Goal: Transaction & Acquisition: Obtain resource

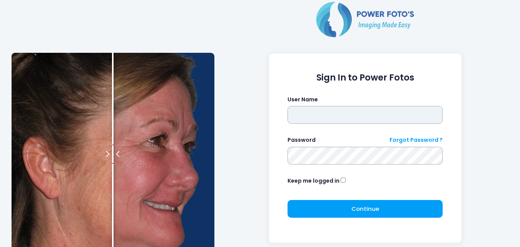
type input "**********"
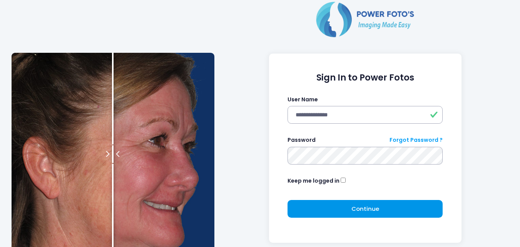
click at [341, 211] on button "Continue Please wait..." at bounding box center [365, 209] width 155 height 18
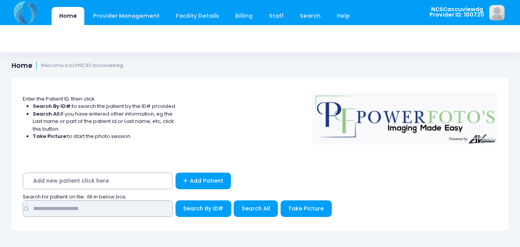
click at [75, 216] on input "text" at bounding box center [98, 208] width 150 height 17
type input "*****"
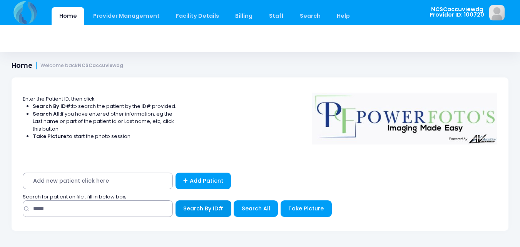
click at [219, 215] on button "Search By ID#" at bounding box center [204, 208] width 56 height 17
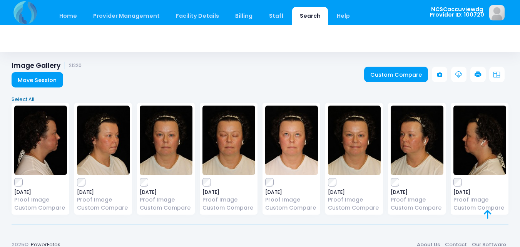
click at [28, 97] on link "Select All" at bounding box center [260, 99] width 502 height 8
click at [481, 70] on link at bounding box center [477, 74] width 15 height 15
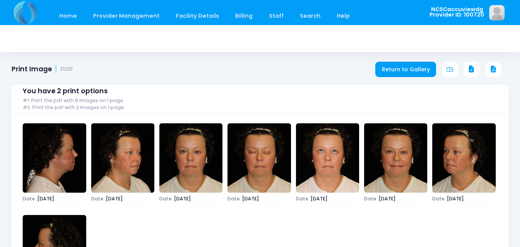
click at [471, 68] on icon at bounding box center [471, 69] width 7 height 7
click at [397, 67] on link "Return to Gallery" at bounding box center [405, 69] width 61 height 15
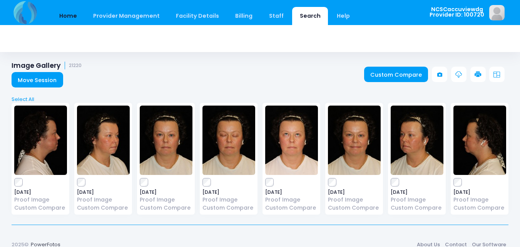
click at [70, 17] on link "Home" at bounding box center [68, 16] width 33 height 18
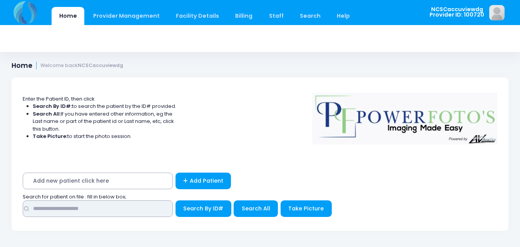
click at [122, 215] on input "text" at bounding box center [98, 208] width 150 height 17
type input "*****"
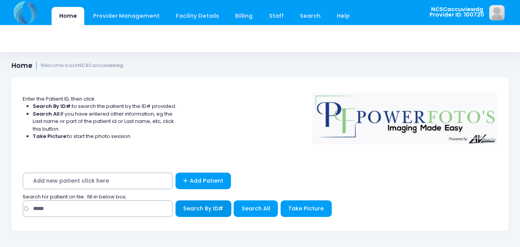
click at [201, 212] on button "Search By ID#" at bounding box center [204, 208] width 56 height 17
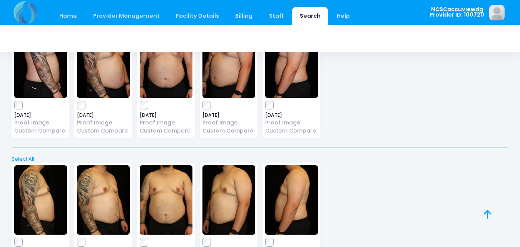
scroll to position [38, 0]
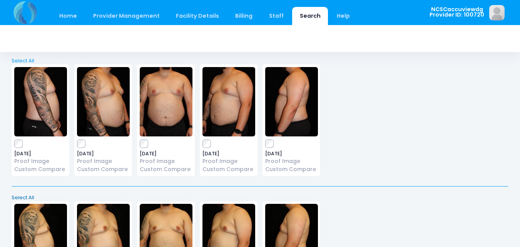
click at [25, 196] on link "Select All" at bounding box center [260, 198] width 502 height 8
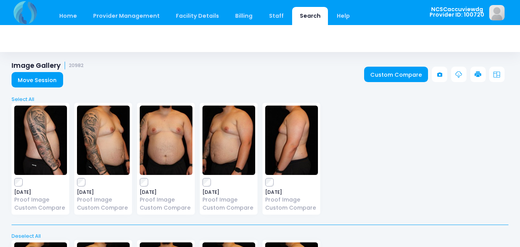
click at [477, 72] on icon at bounding box center [478, 74] width 7 height 7
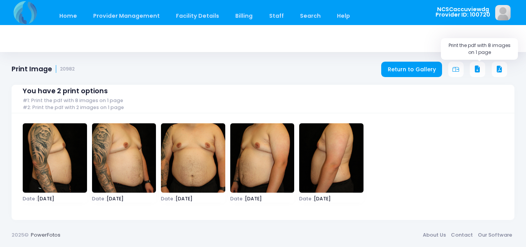
click at [480, 69] on icon at bounding box center [477, 69] width 7 height 7
click at [75, 23] on link "Home" at bounding box center [68, 16] width 33 height 18
click at [69, 17] on link "Home" at bounding box center [68, 16] width 33 height 18
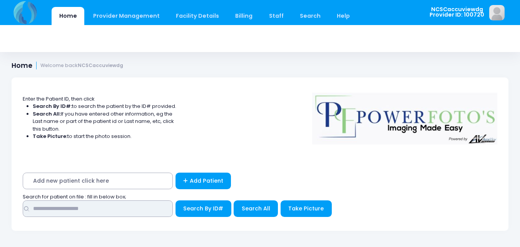
click at [118, 209] on input "text" at bounding box center [98, 208] width 150 height 17
type input "*****"
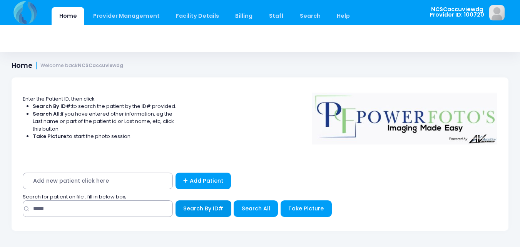
click at [200, 205] on span "Search By ID#" at bounding box center [203, 208] width 40 height 8
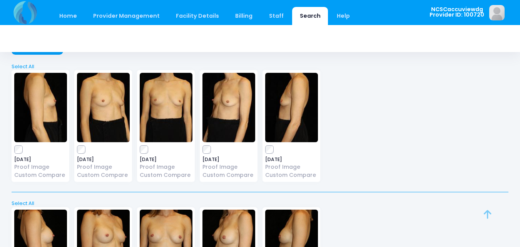
scroll to position [77, 0]
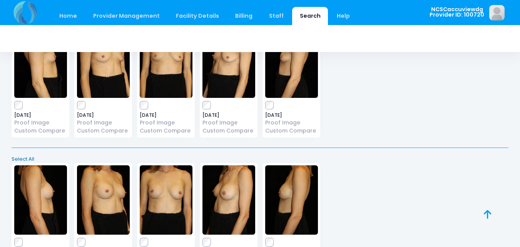
click at [20, 156] on link "Select All" at bounding box center [260, 159] width 502 height 8
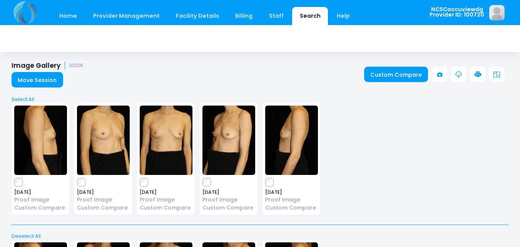
click at [480, 76] on icon at bounding box center [478, 74] width 7 height 7
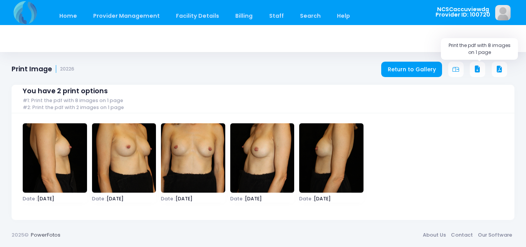
click at [481, 64] on button at bounding box center [477, 69] width 15 height 15
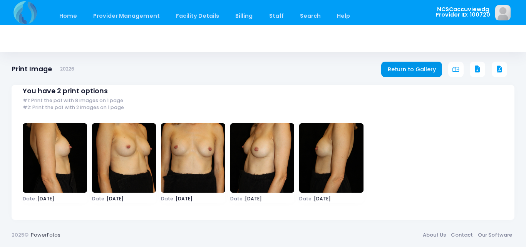
drag, startPoint x: 410, startPoint y: 68, endPoint x: 324, endPoint y: 114, distance: 97.6
click at [410, 68] on link "Return to Gallery" at bounding box center [411, 69] width 61 height 15
click at [410, 71] on link "Return to Gallery" at bounding box center [411, 69] width 61 height 15
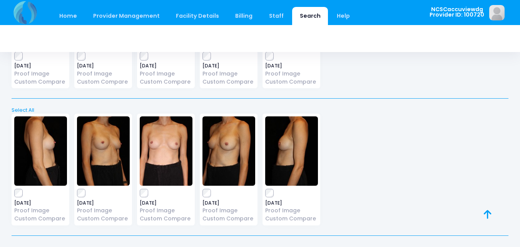
scroll to position [283, 0]
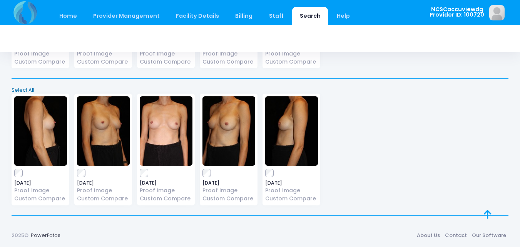
click at [27, 90] on link "Select All" at bounding box center [260, 90] width 502 height 8
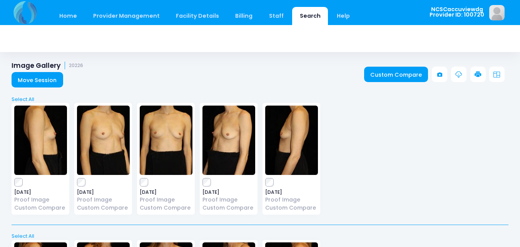
click at [477, 74] on icon at bounding box center [478, 74] width 7 height 7
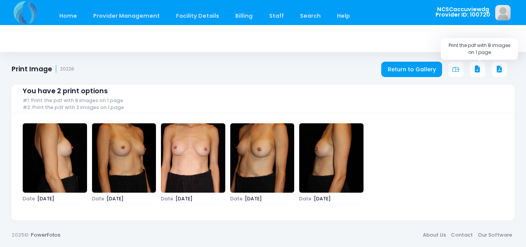
click at [478, 69] on icon at bounding box center [477, 69] width 7 height 7
click at [70, 15] on link "Home" at bounding box center [68, 16] width 33 height 18
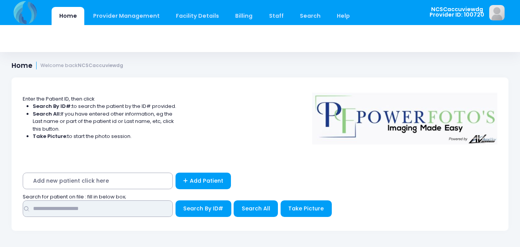
click at [127, 208] on input "text" at bounding box center [98, 208] width 150 height 17
type input "*****"
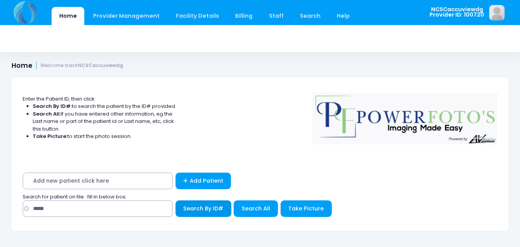
click at [197, 201] on button "Search By ID#" at bounding box center [204, 208] width 56 height 17
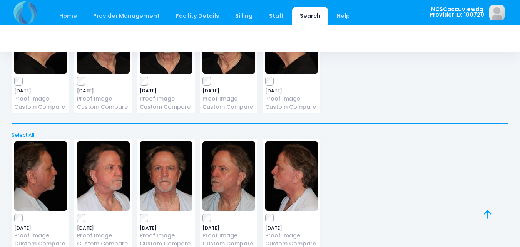
scroll to position [244, 0]
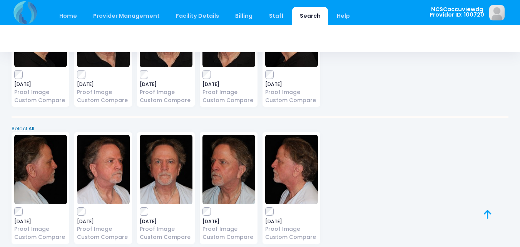
click at [28, 126] on link "Select All" at bounding box center [260, 129] width 502 height 8
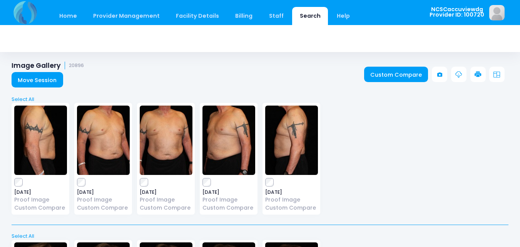
click at [479, 76] on icon at bounding box center [478, 74] width 7 height 7
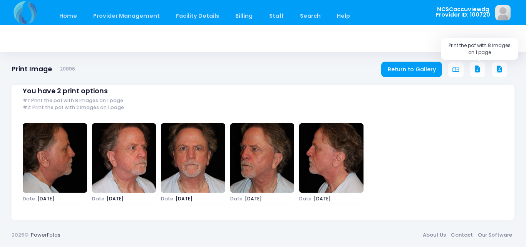
click at [478, 67] on icon at bounding box center [477, 69] width 7 height 7
click at [74, 18] on link "Home" at bounding box center [68, 16] width 33 height 18
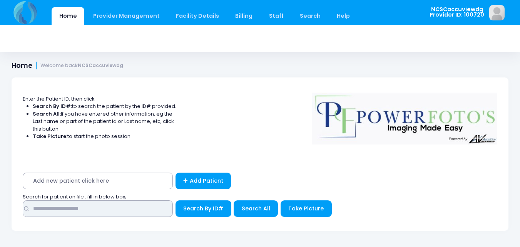
click at [75, 208] on input "text" at bounding box center [98, 208] width 150 height 17
type input "*****"
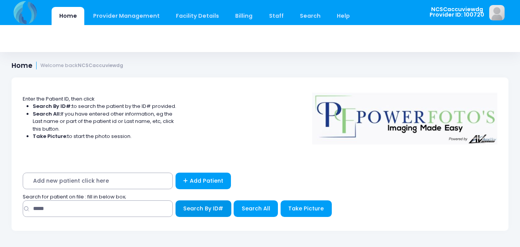
click at [216, 214] on button "Search By ID#" at bounding box center [204, 208] width 56 height 17
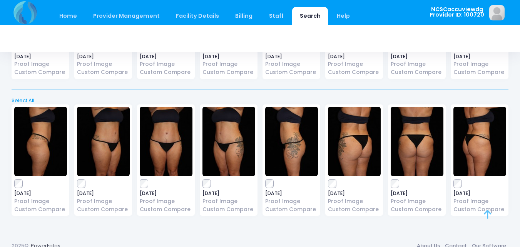
scroll to position [146, 0]
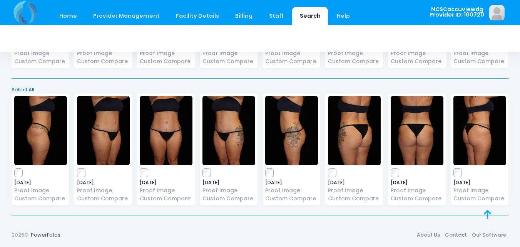
click at [29, 89] on link "Select All" at bounding box center [260, 90] width 502 height 8
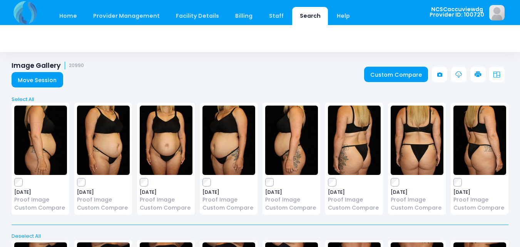
click at [480, 72] on icon at bounding box center [478, 74] width 7 height 7
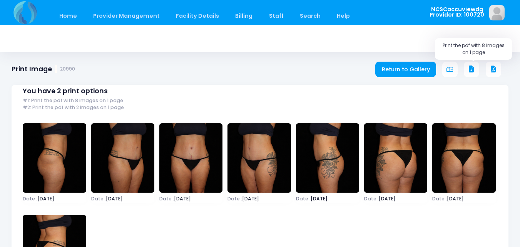
click at [473, 68] on icon at bounding box center [471, 69] width 7 height 7
click at [75, 13] on link "Home" at bounding box center [68, 16] width 33 height 18
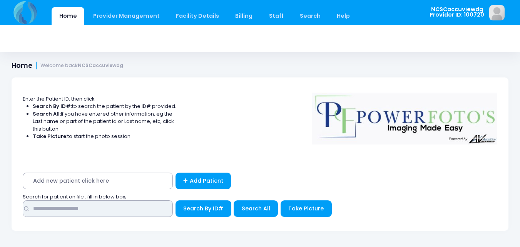
click at [136, 207] on input "text" at bounding box center [98, 208] width 150 height 17
type input "*"
type input "*****"
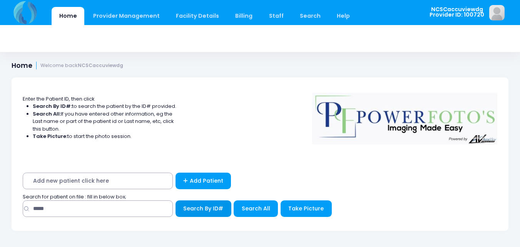
click at [199, 204] on button "Search By ID#" at bounding box center [204, 208] width 56 height 17
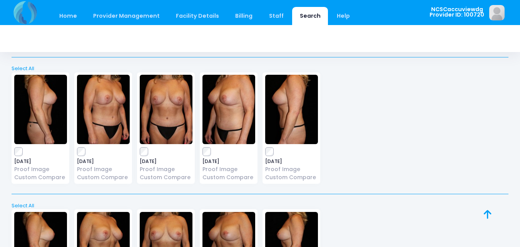
scroll to position [283, 0]
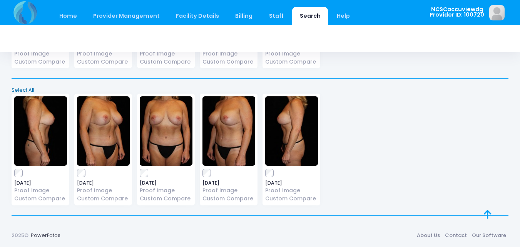
click at [28, 89] on link "Select All" at bounding box center [260, 90] width 502 height 8
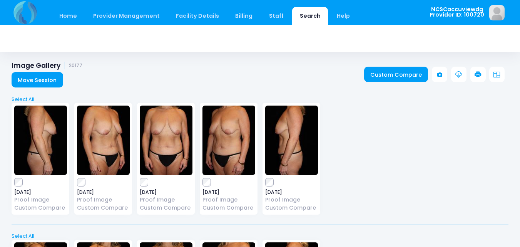
click at [483, 69] on link at bounding box center [477, 74] width 15 height 15
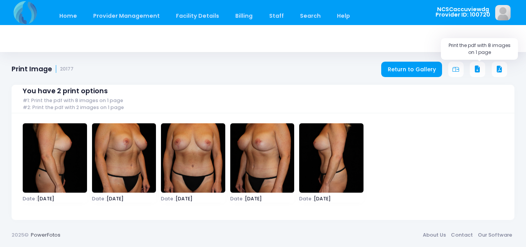
click at [478, 66] on icon at bounding box center [477, 69] width 7 height 7
click at [71, 13] on link "Home" at bounding box center [68, 16] width 33 height 18
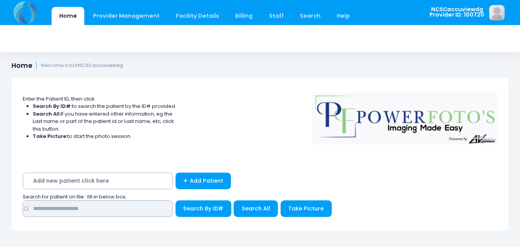
click at [130, 209] on input "text" at bounding box center [98, 208] width 150 height 17
type input "*****"
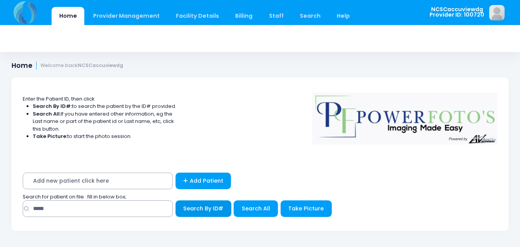
click at [215, 212] on button "Search By ID#" at bounding box center [204, 208] width 56 height 17
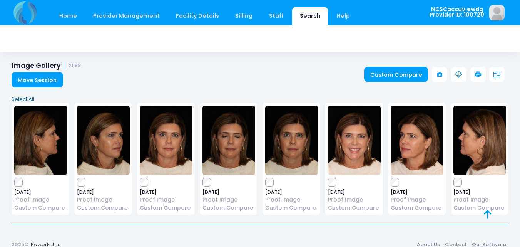
click at [25, 99] on link "Select All" at bounding box center [260, 99] width 502 height 8
click at [473, 74] on link at bounding box center [477, 74] width 15 height 15
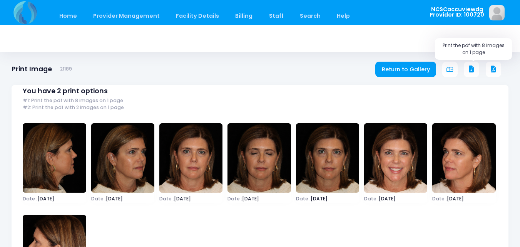
click at [472, 71] on icon at bounding box center [471, 69] width 7 height 7
click at [74, 23] on link "Home" at bounding box center [68, 16] width 33 height 18
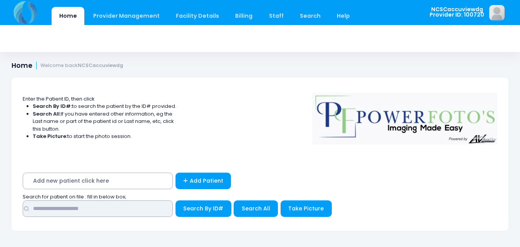
click at [60, 204] on input "text" at bounding box center [98, 208] width 150 height 17
type input "*****"
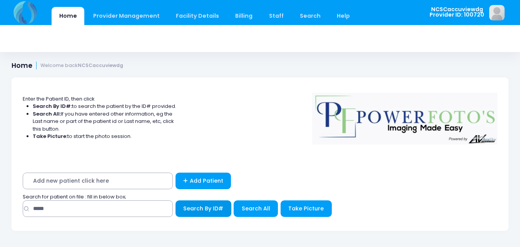
click at [193, 210] on span "Search By ID#" at bounding box center [203, 208] width 40 height 8
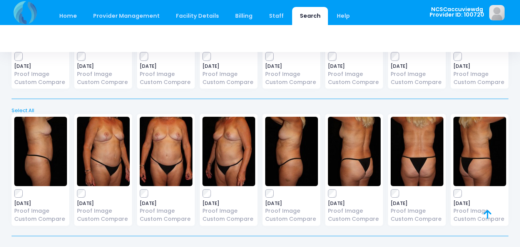
scroll to position [283, 0]
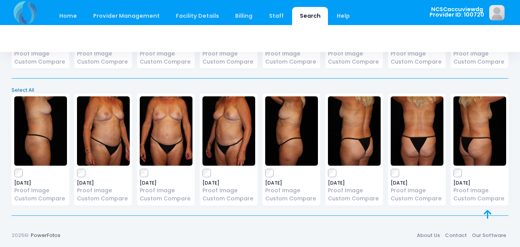
click at [21, 88] on link "Select All" at bounding box center [260, 90] width 502 height 8
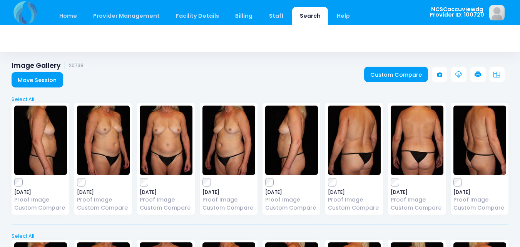
click at [477, 74] on icon at bounding box center [478, 74] width 7 height 7
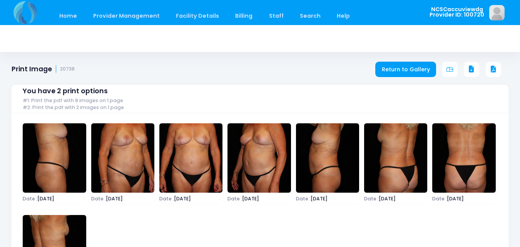
click at [466, 65] on button at bounding box center [471, 69] width 15 height 15
click at [470, 66] on icon at bounding box center [471, 69] width 7 height 7
click at [62, 15] on link "Home" at bounding box center [68, 16] width 33 height 18
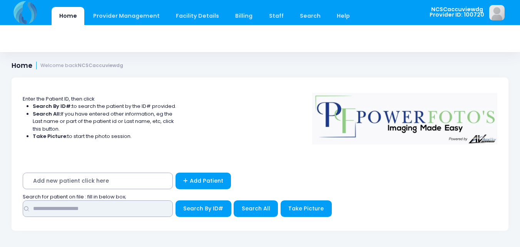
click at [134, 211] on input "text" at bounding box center [98, 208] width 150 height 17
type input "*****"
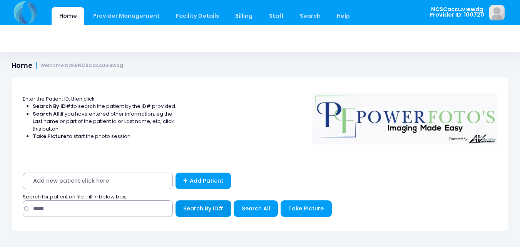
click at [216, 210] on span "Search By ID#" at bounding box center [203, 208] width 40 height 8
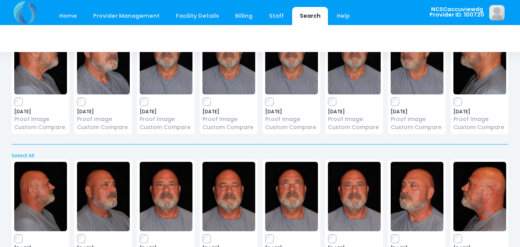
scroll to position [115, 0]
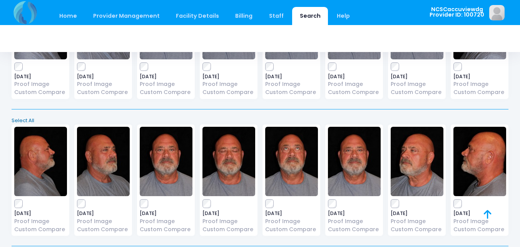
click at [28, 120] on link "Select All" at bounding box center [260, 121] width 502 height 8
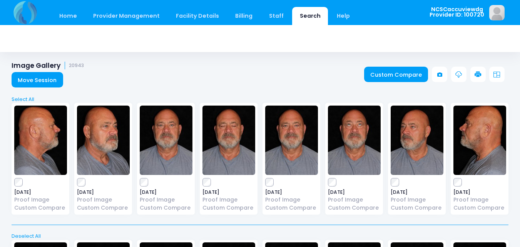
click at [477, 70] on link at bounding box center [477, 74] width 15 height 15
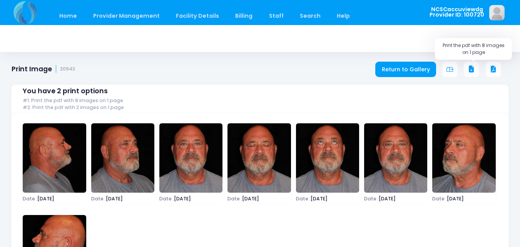
click at [468, 69] on icon at bounding box center [471, 69] width 7 height 7
click at [74, 19] on link "Home" at bounding box center [68, 16] width 33 height 18
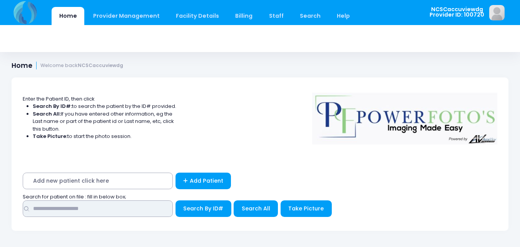
click at [128, 207] on input "text" at bounding box center [98, 208] width 150 height 17
type input "*****"
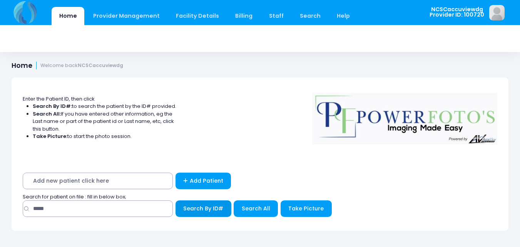
click at [211, 208] on span "Search By ID#" at bounding box center [203, 208] width 40 height 8
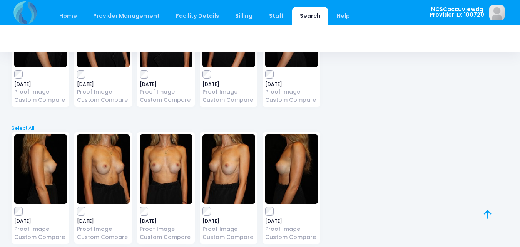
scroll to position [69, 0]
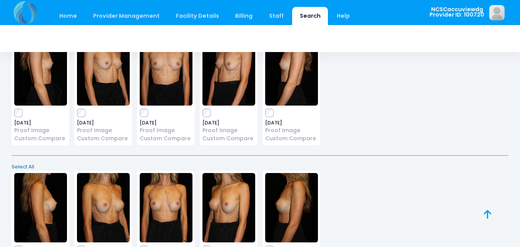
click at [27, 163] on link "Select All" at bounding box center [260, 167] width 502 height 8
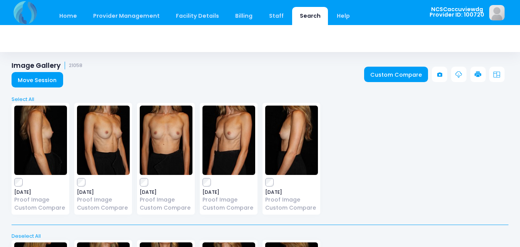
click at [479, 71] on icon at bounding box center [478, 74] width 7 height 7
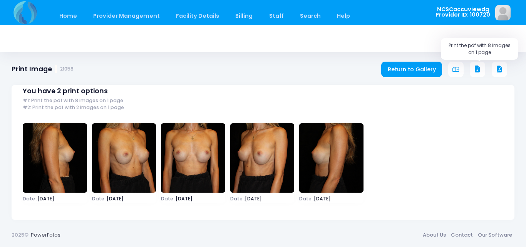
click at [478, 68] on icon at bounding box center [477, 69] width 7 height 7
click at [80, 16] on link "Home" at bounding box center [68, 16] width 33 height 18
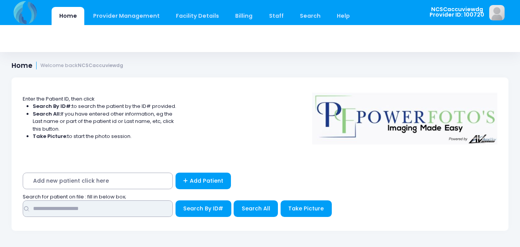
click at [80, 207] on input "text" at bounding box center [98, 208] width 150 height 17
type input "*****"
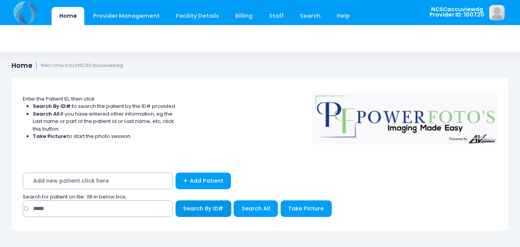
click at [219, 207] on span "Search By ID#" at bounding box center [203, 208] width 40 height 8
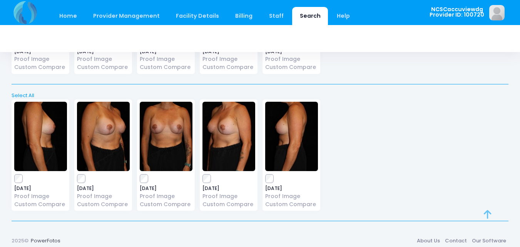
scroll to position [146, 0]
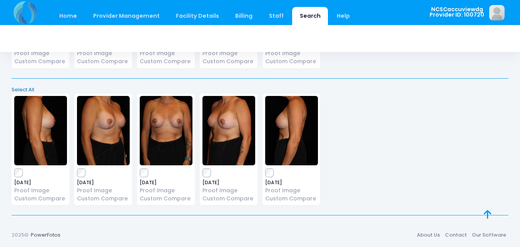
click at [32, 90] on link "Select All" at bounding box center [260, 90] width 502 height 8
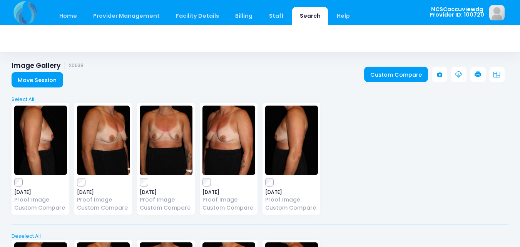
click at [483, 73] on link at bounding box center [477, 74] width 15 height 15
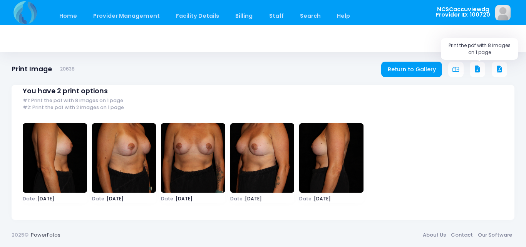
click at [479, 68] on icon at bounding box center [477, 69] width 7 height 7
